Goal: Information Seeking & Learning: Learn about a topic

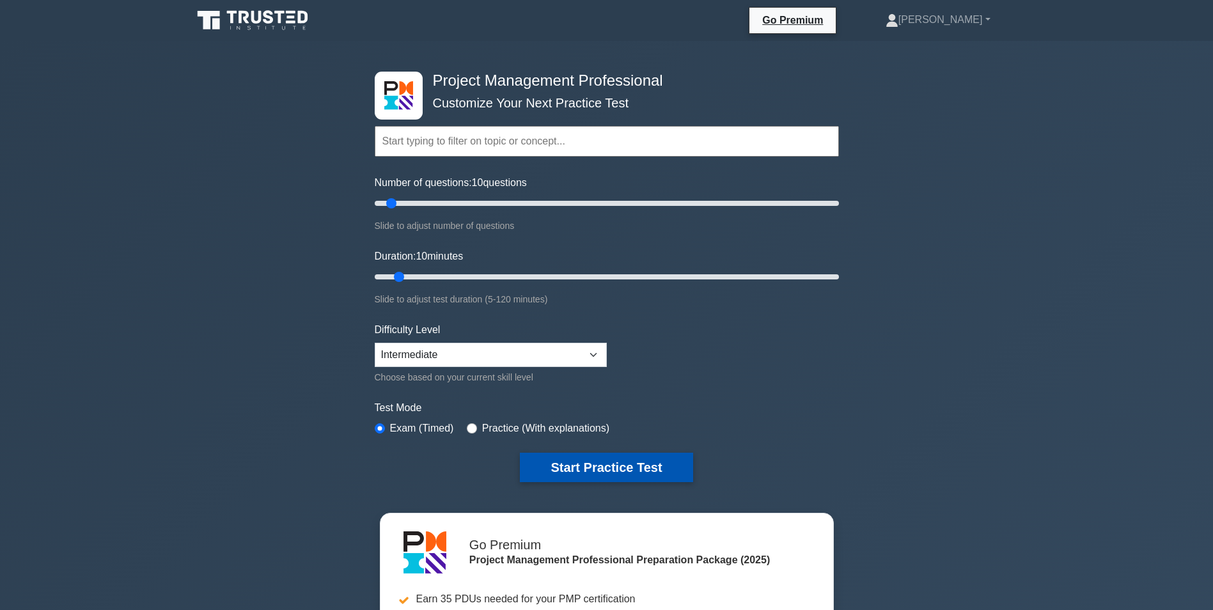
click at [618, 454] on button "Start Practice Test" at bounding box center [606, 467] width 173 height 29
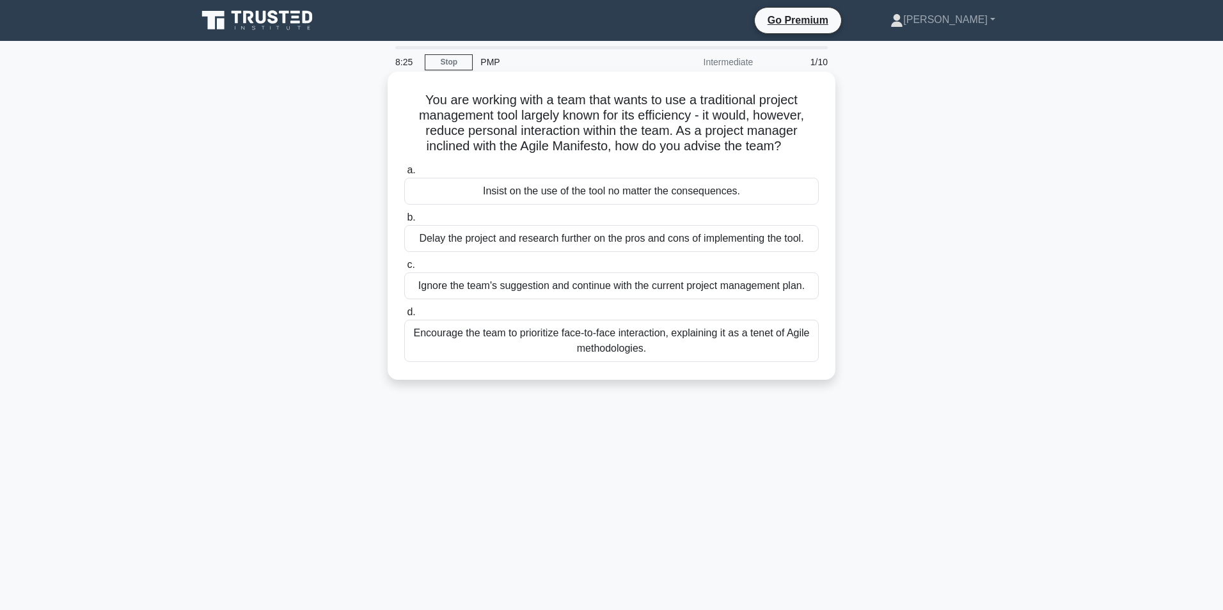
click at [641, 285] on div "Ignore the team's suggestion and continue with the current project management p…" at bounding box center [611, 285] width 414 height 27
click at [404, 269] on input "c. Ignore the team's suggestion and continue with the current project managemen…" at bounding box center [404, 265] width 0 height 8
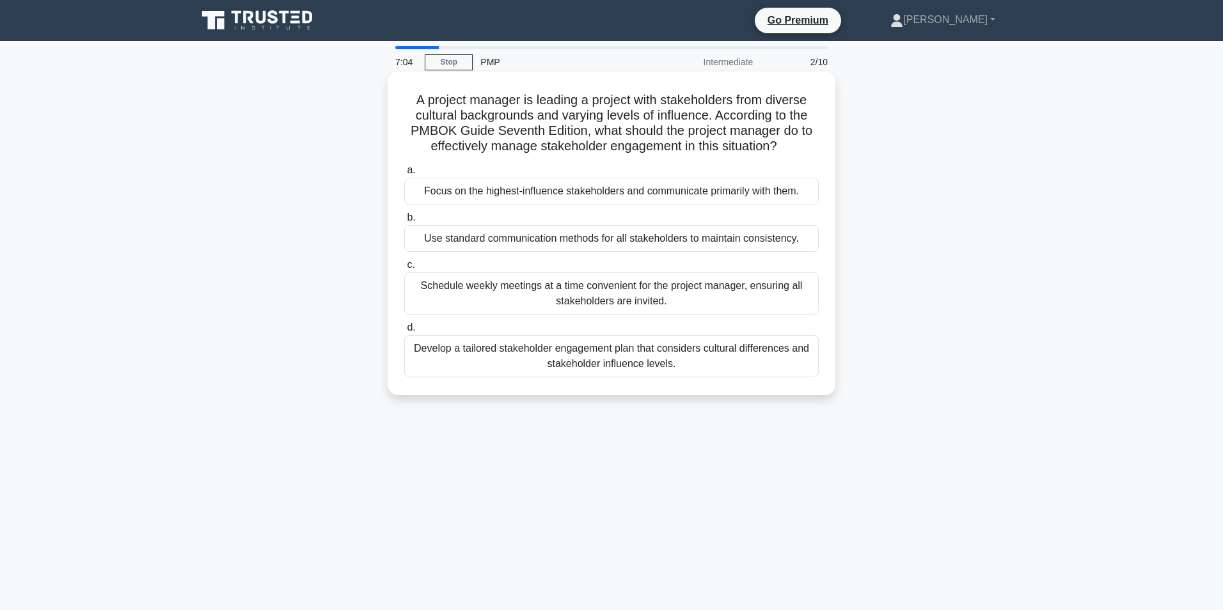
click at [660, 359] on div "Develop a tailored stakeholder engagement plan that considers cultural differen…" at bounding box center [611, 356] width 414 height 42
click at [404, 332] on input "d. Develop a tailored stakeholder engagement plan that considers cultural diffe…" at bounding box center [404, 328] width 0 height 8
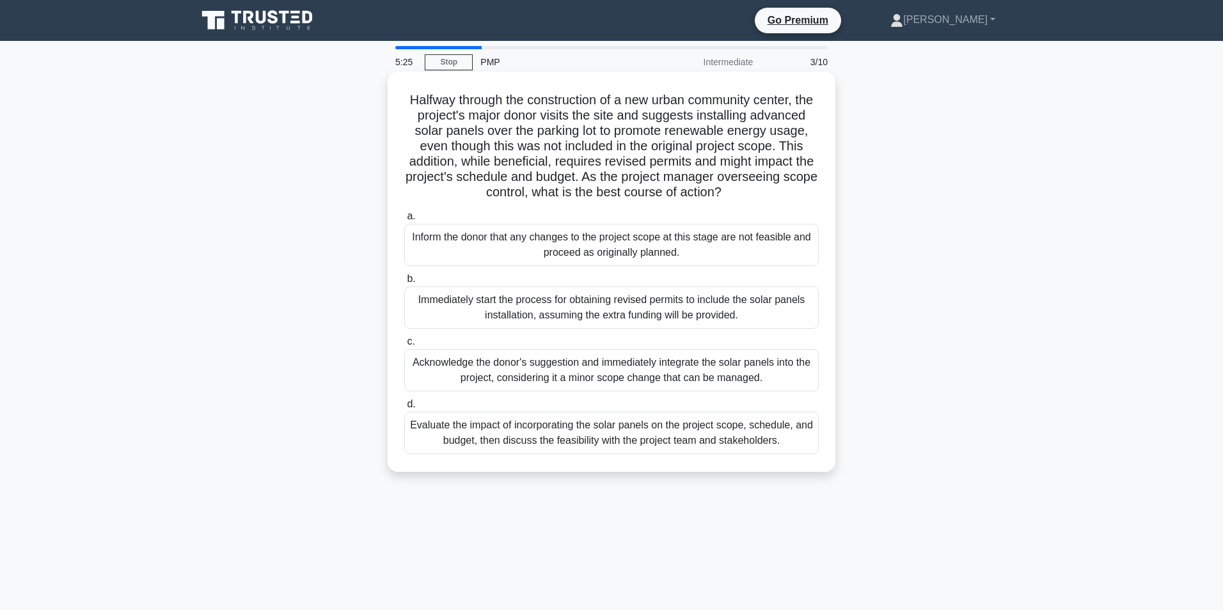
click at [718, 448] on div "Evaluate the impact of incorporating the solar panels on the project scope, sch…" at bounding box center [611, 433] width 414 height 42
click at [404, 409] on input "d. Evaluate the impact of incorporating the solar panels on the project scope, …" at bounding box center [404, 404] width 0 height 8
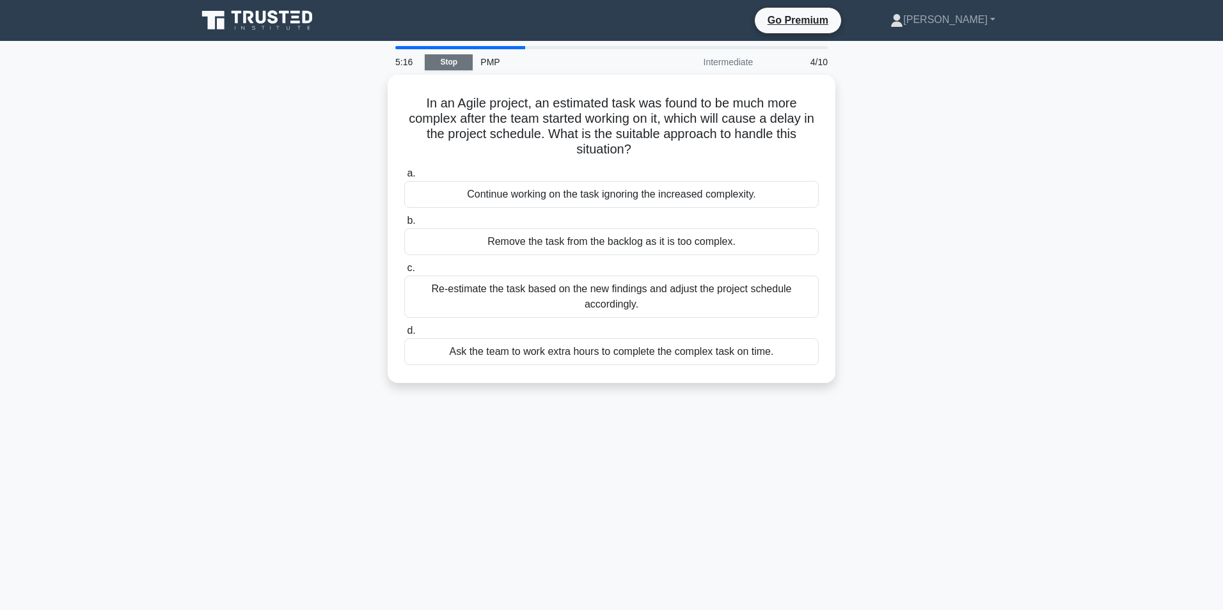
click at [451, 64] on link "Stop" at bounding box center [449, 62] width 48 height 16
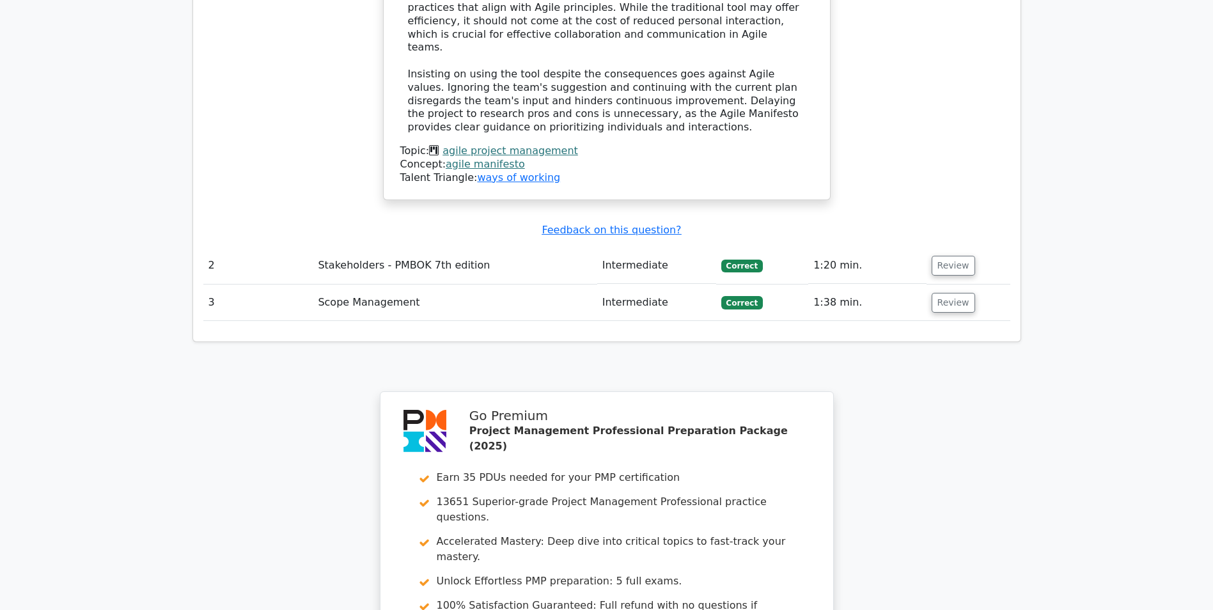
scroll to position [1468, 0]
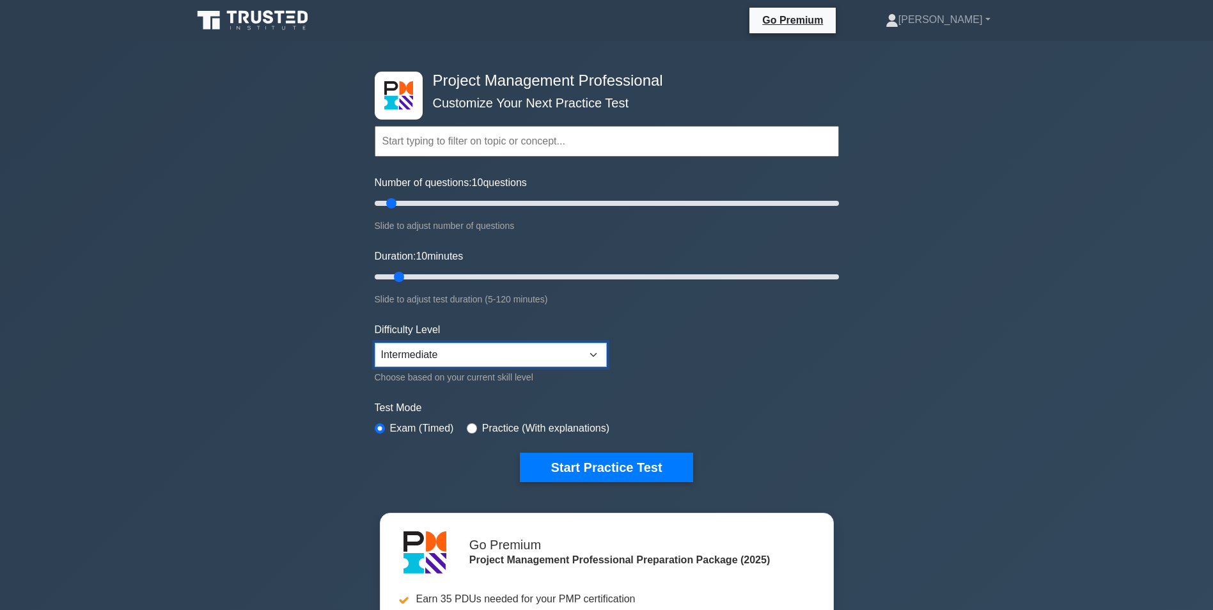
click at [584, 343] on select "Beginner Intermediate Expert" at bounding box center [491, 355] width 232 height 24
click at [375, 343] on select "Beginner Intermediate Expert" at bounding box center [491, 355] width 232 height 24
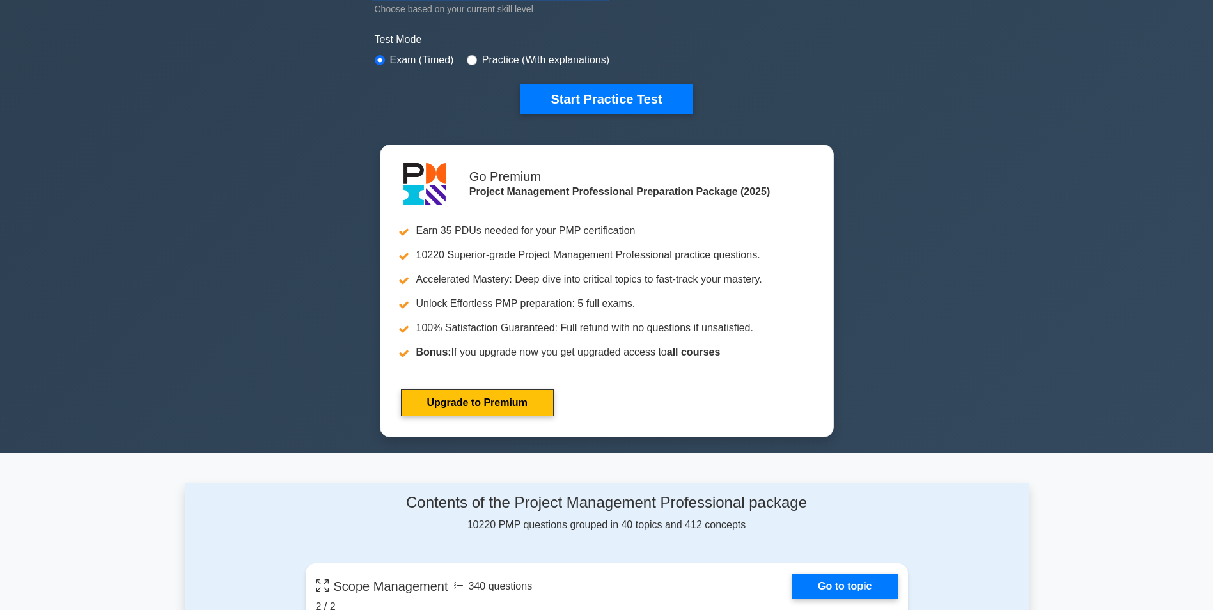
scroll to position [192, 0]
